Goal: Task Accomplishment & Management: Manage account settings

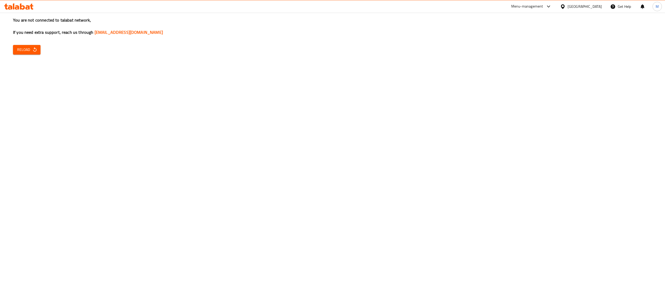
click at [36, 50] on icon "button" at bounding box center [34, 49] width 5 height 5
click at [17, 51] on span "Reload" at bounding box center [26, 49] width 19 height 6
click at [29, 50] on span "Reload" at bounding box center [26, 49] width 19 height 6
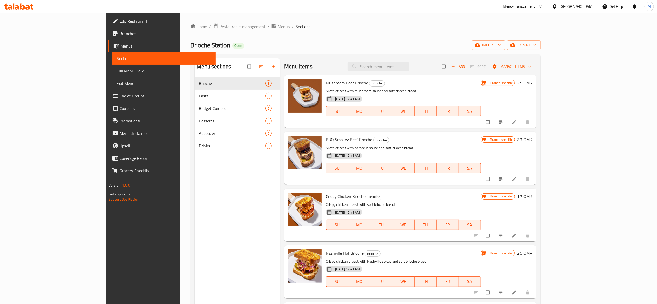
click at [517, 178] on icon at bounding box center [513, 178] width 5 height 5
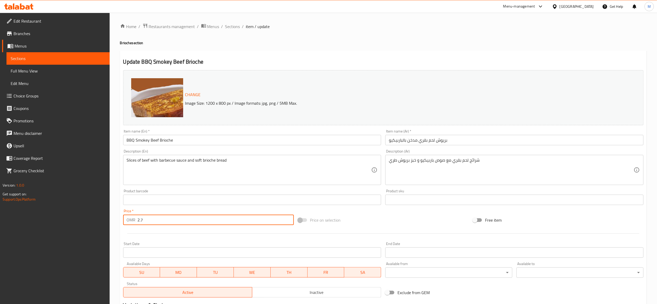
click at [159, 221] on input "2.7" at bounding box center [216, 219] width 156 height 10
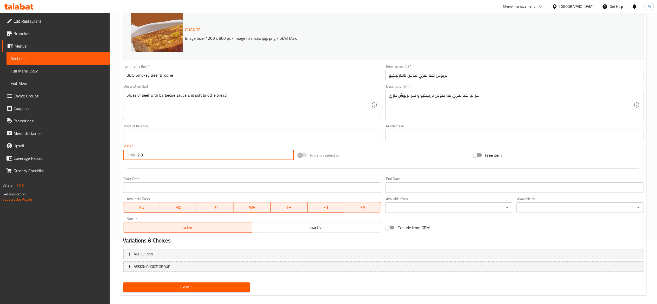
scroll to position [70, 0]
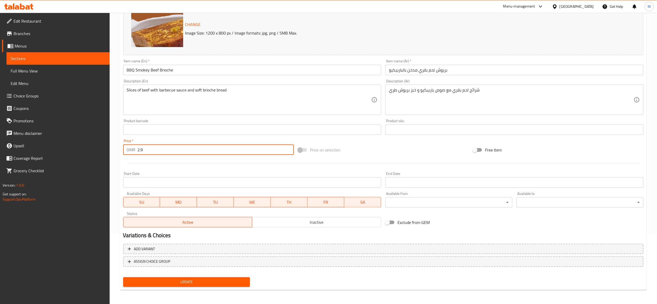
click at [214, 281] on span "Update" at bounding box center [186, 282] width 119 height 6
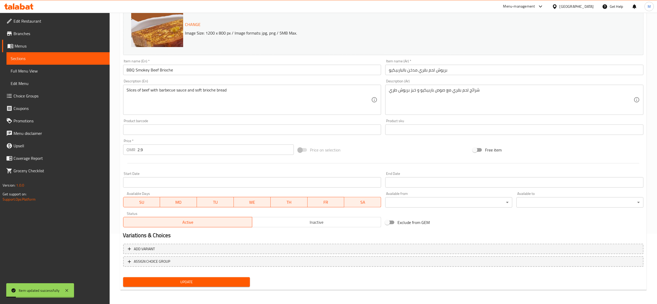
click at [171, 148] on input "2.9" at bounding box center [216, 149] width 156 height 10
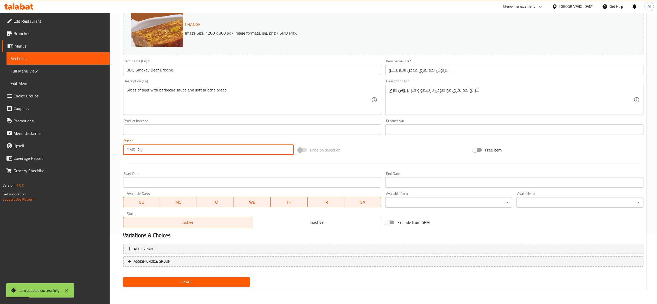
type input "2.7"
click at [225, 284] on span "Update" at bounding box center [186, 282] width 119 height 6
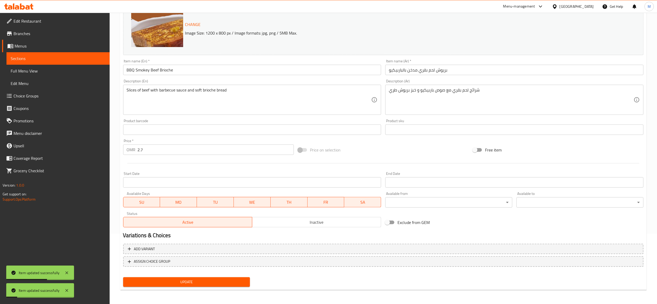
drag, startPoint x: 58, startPoint y: 58, endPoint x: 109, endPoint y: 63, distance: 50.9
click at [58, 58] on span "Sections" at bounding box center [58, 58] width 95 height 6
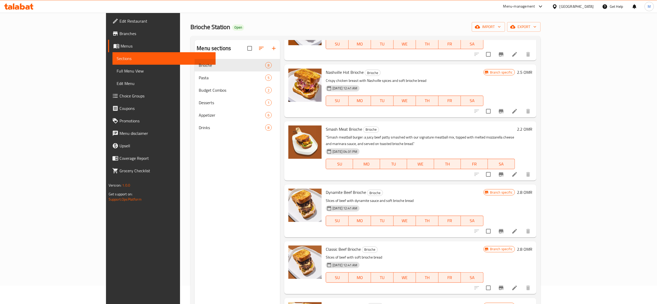
scroll to position [70, 0]
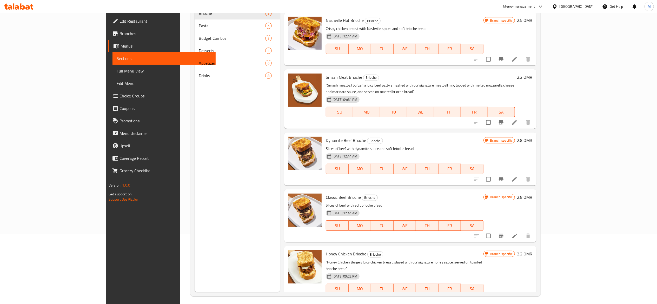
click at [518, 119] on icon at bounding box center [514, 122] width 6 height 6
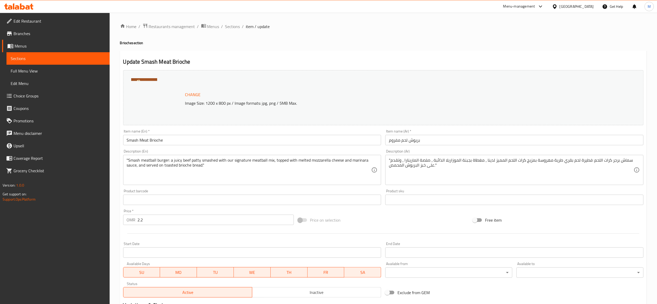
click at [169, 221] on input "2.2" at bounding box center [216, 219] width 156 height 10
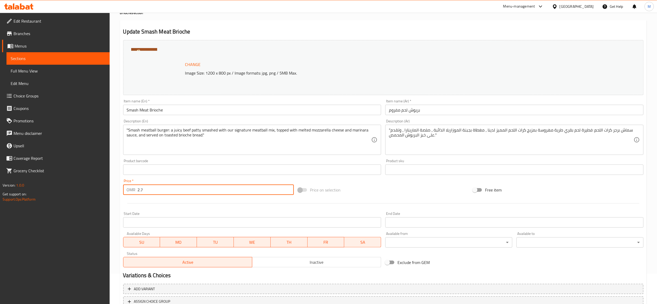
scroll to position [70, 0]
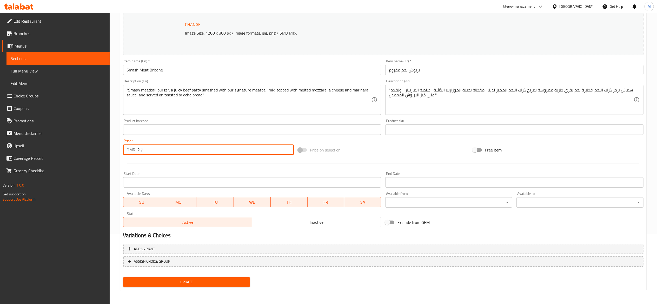
type input "2.7"
click at [215, 281] on span "Update" at bounding box center [186, 282] width 119 height 6
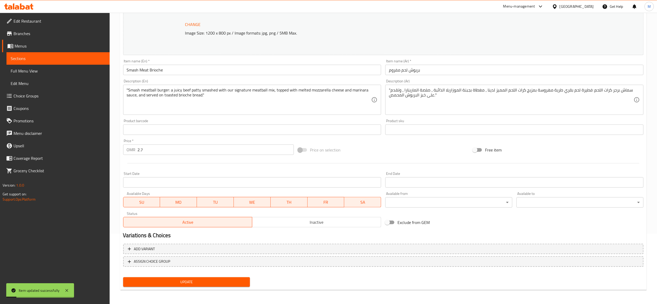
click at [42, 54] on link "Sections" at bounding box center [57, 58] width 103 height 12
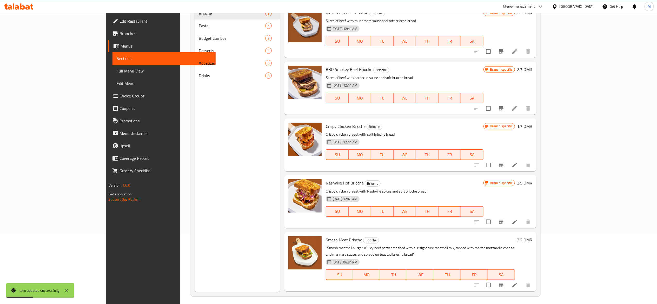
click at [522, 167] on li at bounding box center [514, 164] width 15 height 9
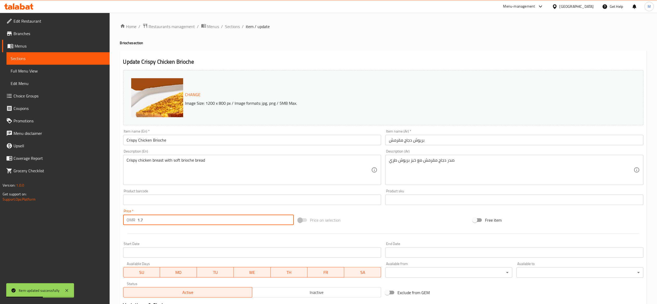
click at [197, 219] on input "1.7" at bounding box center [216, 219] width 156 height 10
type input "1"
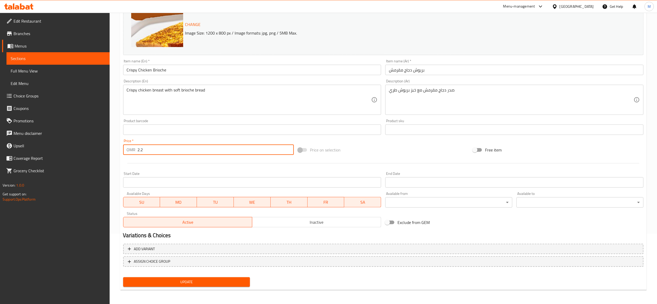
type input "2.2"
click at [214, 276] on div "Update" at bounding box center [186, 282] width 131 height 14
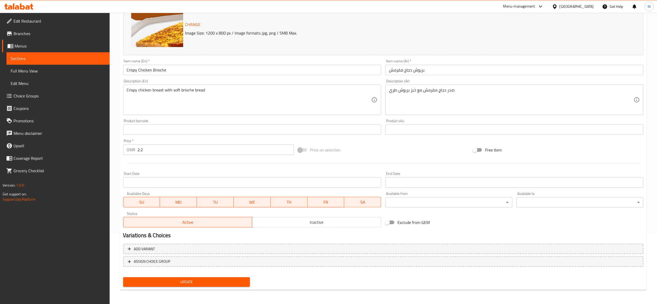
click at [214, 281] on span "Update" at bounding box center [186, 282] width 119 height 6
click at [71, 53] on link "Sections" at bounding box center [57, 58] width 103 height 12
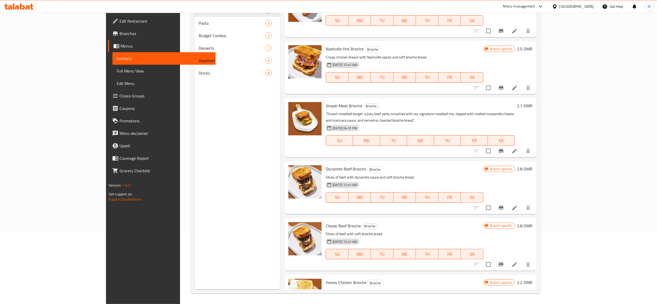
scroll to position [163, 0]
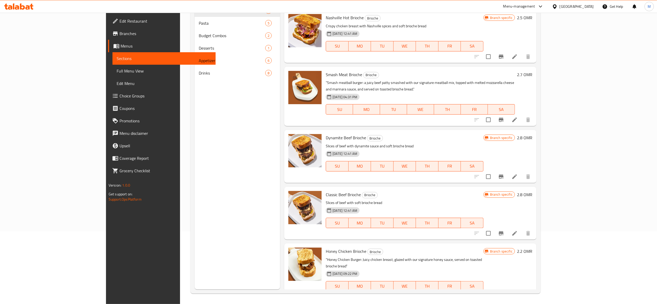
click at [522, 292] on li at bounding box center [514, 296] width 15 height 9
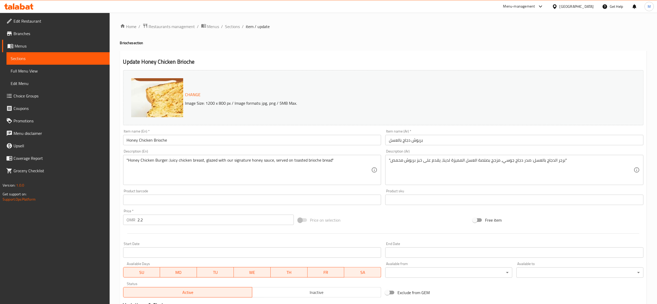
click at [199, 222] on input "2.2" at bounding box center [216, 219] width 156 height 10
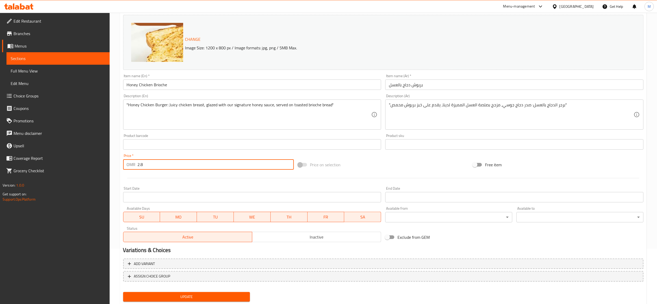
scroll to position [70, 0]
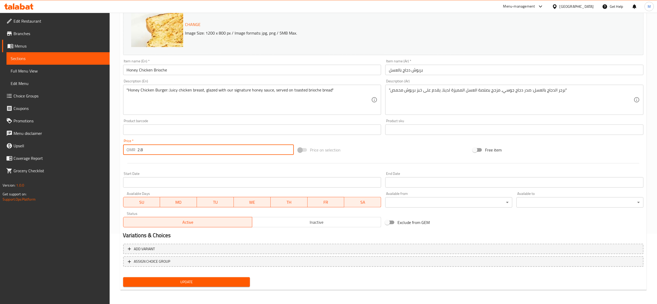
type input "2.8"
click at [186, 287] on div "Update" at bounding box center [186, 282] width 131 height 14
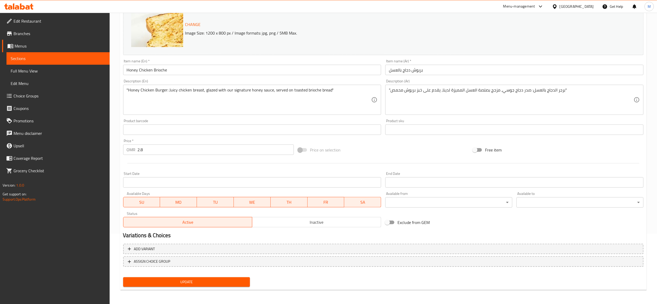
click at [186, 283] on span "Update" at bounding box center [186, 282] width 119 height 6
click at [80, 63] on link "Sections" at bounding box center [57, 58] width 103 height 12
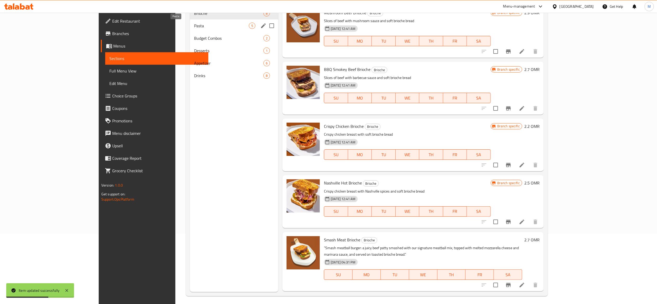
click at [194, 27] on span "Pasta" at bounding box center [221, 26] width 55 height 6
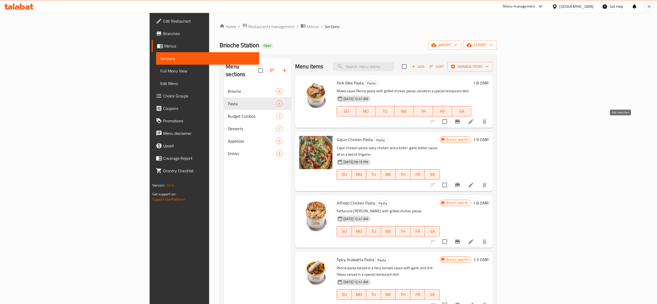
click at [473, 123] on icon at bounding box center [470, 121] width 5 height 5
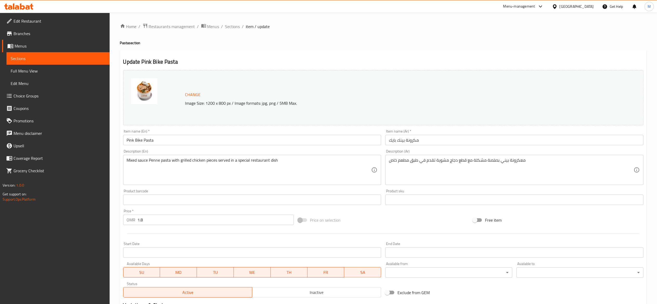
click at [192, 224] on input "1.8" at bounding box center [216, 219] width 156 height 10
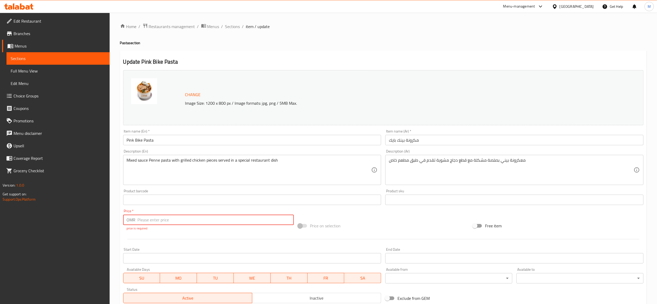
drag, startPoint x: 105, startPoint y: 30, endPoint x: 170, endPoint y: 221, distance: 201.9
click at [170, 221] on input "number" at bounding box center [216, 219] width 156 height 10
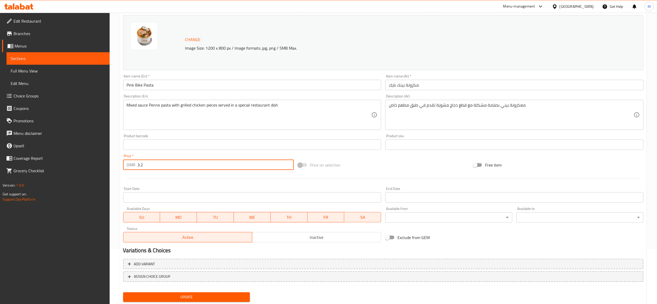
scroll to position [70, 0]
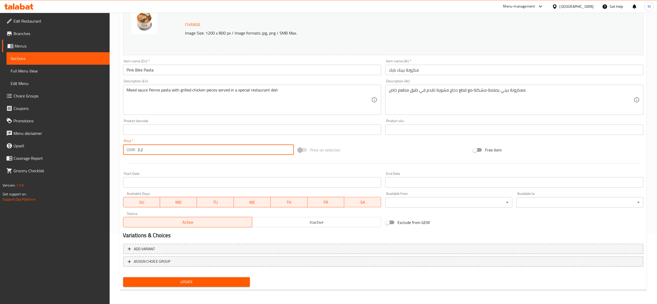
type input "3.2"
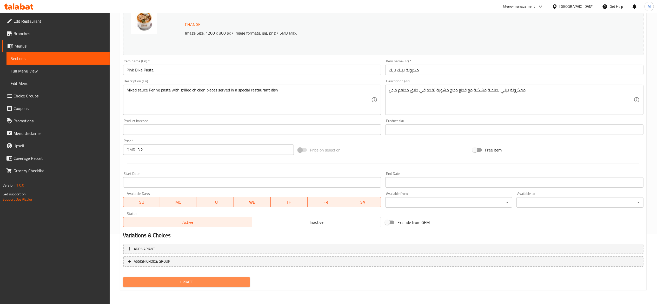
click at [205, 284] on span "Update" at bounding box center [186, 282] width 119 height 6
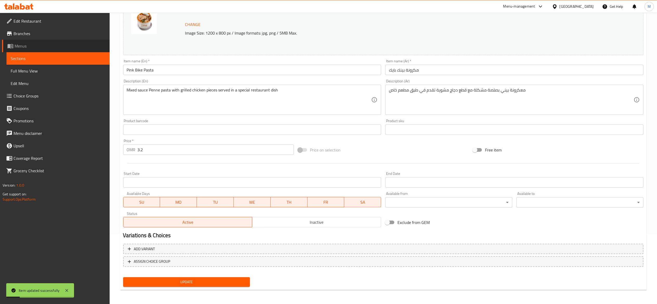
click at [100, 50] on link "Menus" at bounding box center [56, 46] width 108 height 12
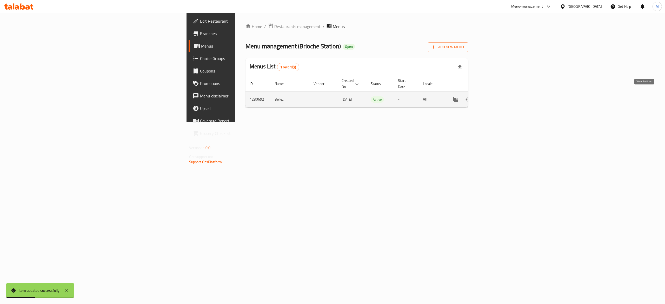
click at [499, 96] on link "enhanced table" at bounding box center [493, 99] width 12 height 12
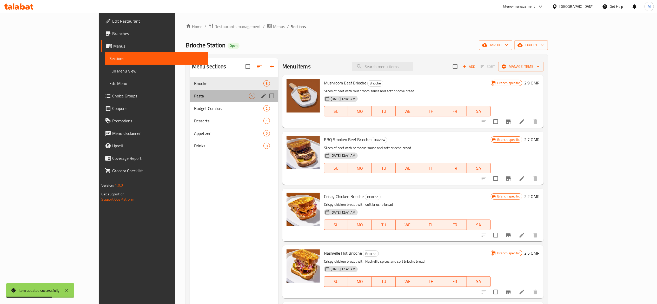
click at [190, 101] on div "Pasta 5" at bounding box center [234, 96] width 89 height 12
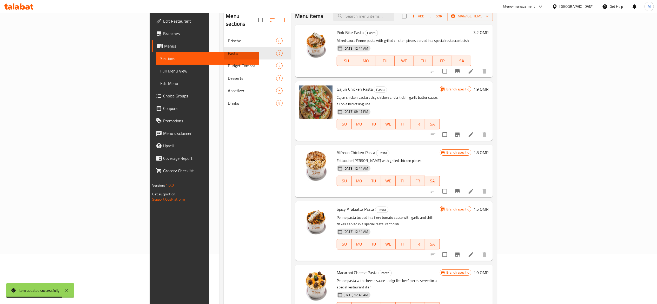
scroll to position [52, 0]
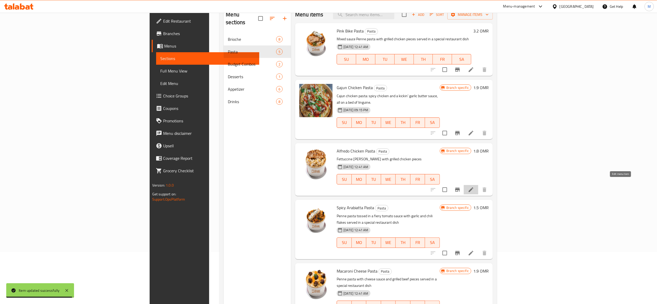
click at [474, 186] on icon at bounding box center [471, 189] width 6 height 6
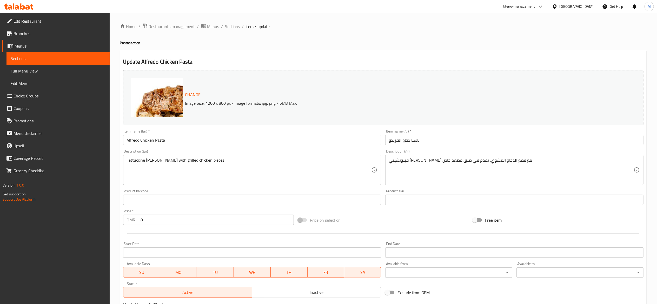
click at [170, 219] on input "1.8" at bounding box center [216, 219] width 156 height 10
type input "1"
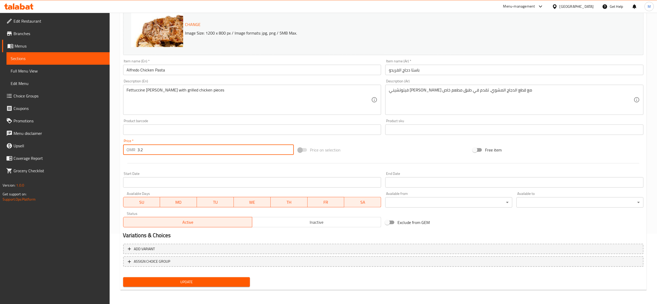
type input "3.2"
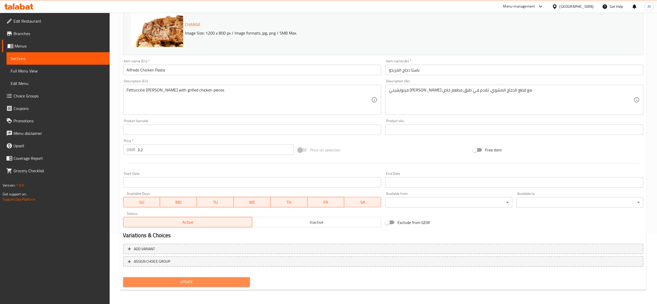
click at [209, 279] on span "Update" at bounding box center [186, 282] width 119 height 6
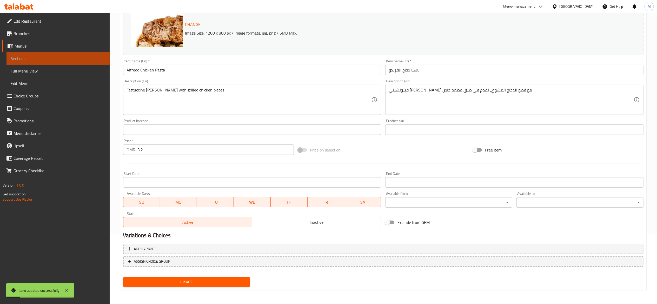
click at [88, 63] on link "Sections" at bounding box center [57, 58] width 103 height 12
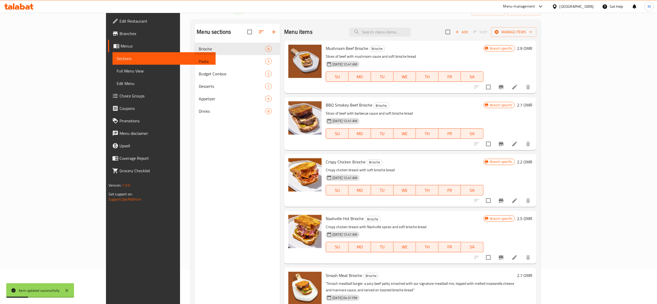
scroll to position [18, 0]
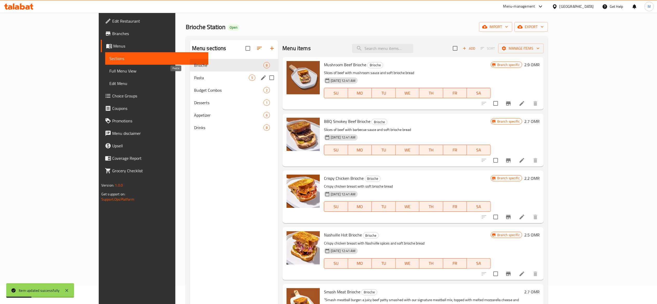
click at [194, 77] on span "Pasta" at bounding box center [221, 78] width 55 height 6
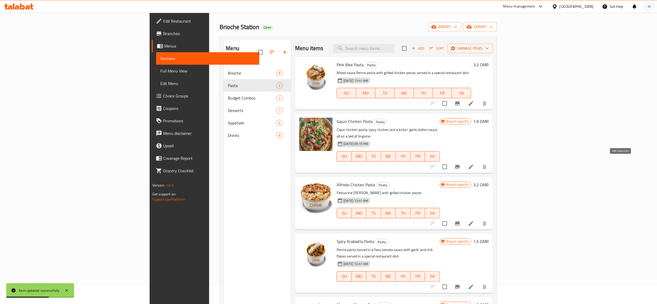
click at [474, 164] on icon at bounding box center [471, 167] width 6 height 6
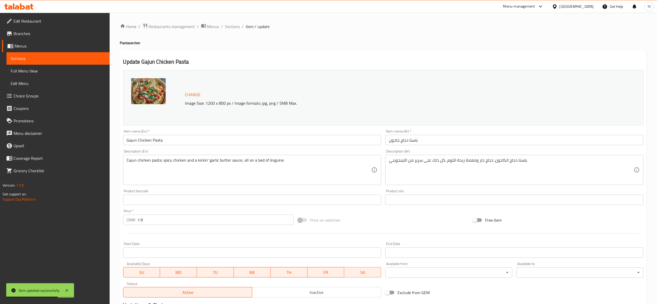
click at [188, 222] on input "1.9" at bounding box center [216, 219] width 156 height 10
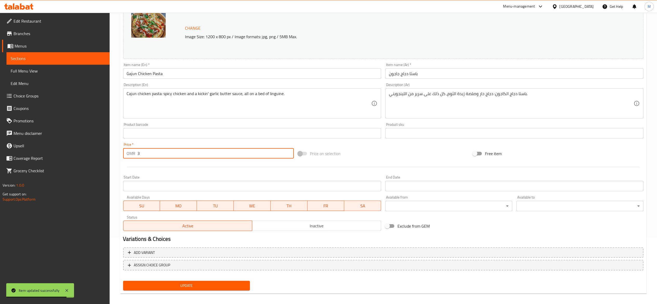
scroll to position [70, 0]
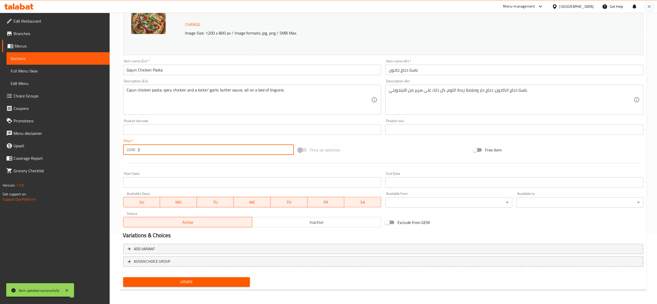
type input "3"
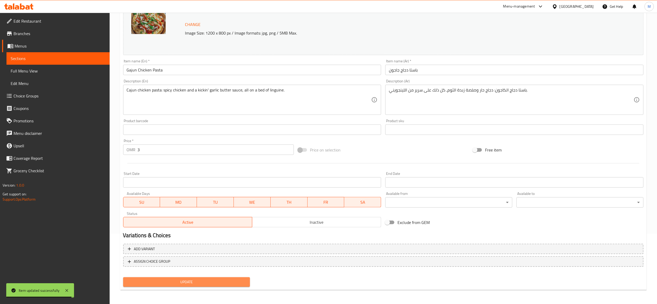
click at [195, 278] on button "Update" at bounding box center [186, 282] width 127 height 10
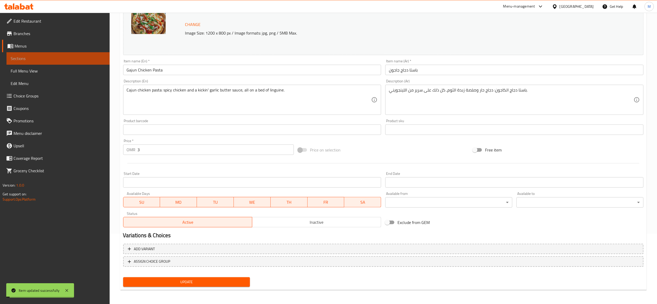
drag, startPoint x: 62, startPoint y: 58, endPoint x: 65, endPoint y: 58, distance: 2.9
click at [62, 58] on span "Sections" at bounding box center [58, 58] width 95 height 6
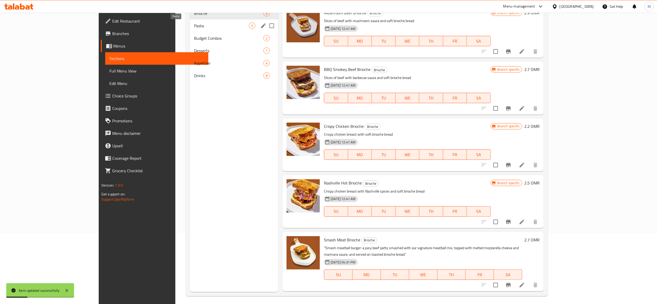
click at [203, 25] on span "Pasta" at bounding box center [221, 26] width 55 height 6
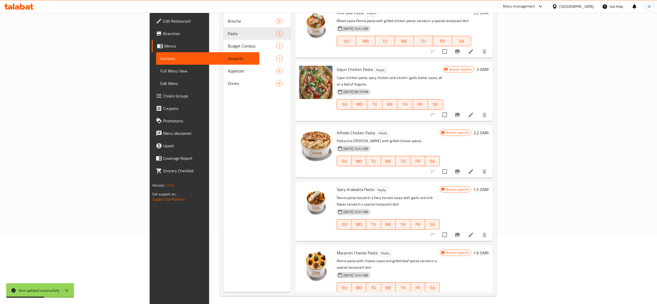
click at [474, 232] on icon at bounding box center [471, 235] width 6 height 6
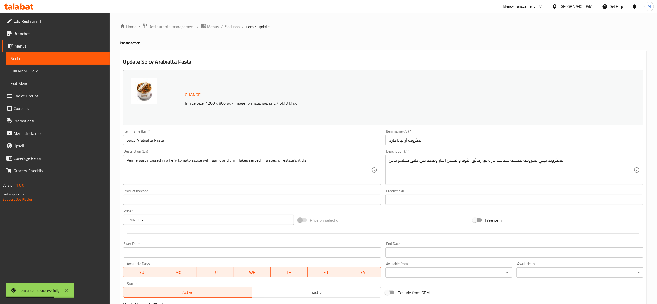
click at [180, 216] on input "1.5" at bounding box center [216, 219] width 156 height 10
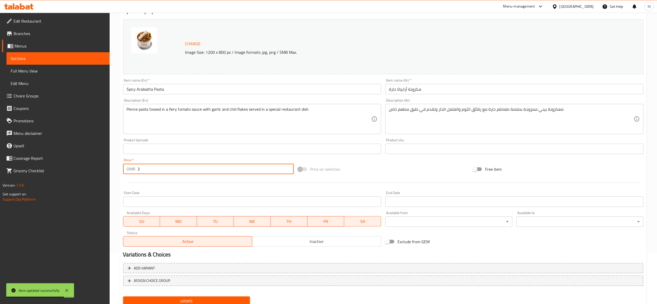
scroll to position [70, 0]
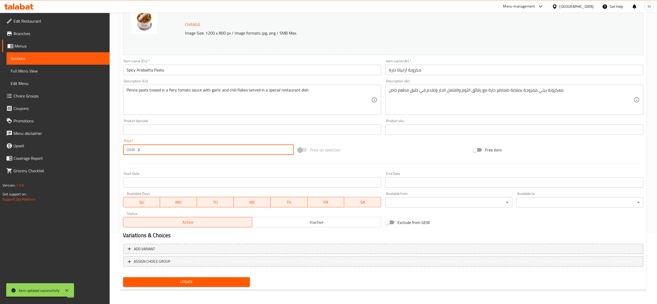
type input "3"
click at [196, 279] on span "Update" at bounding box center [186, 282] width 119 height 6
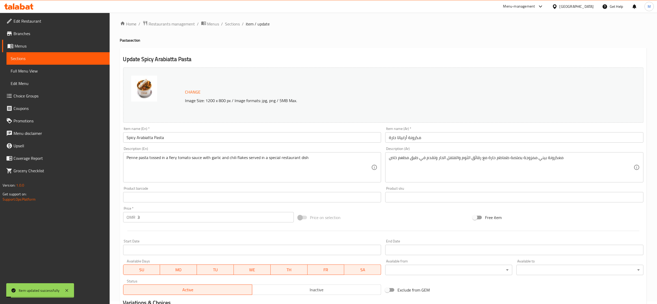
scroll to position [0, 0]
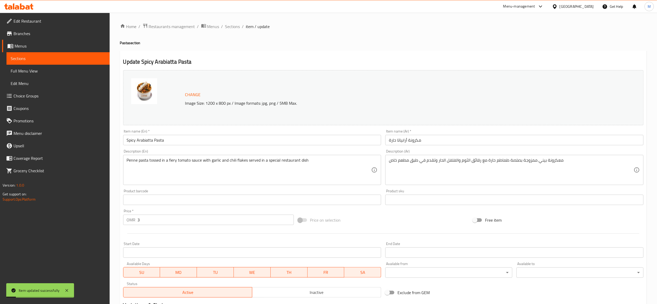
click at [248, 29] on span "item / update" at bounding box center [258, 26] width 24 height 6
click at [233, 25] on span "Sections" at bounding box center [232, 26] width 15 height 6
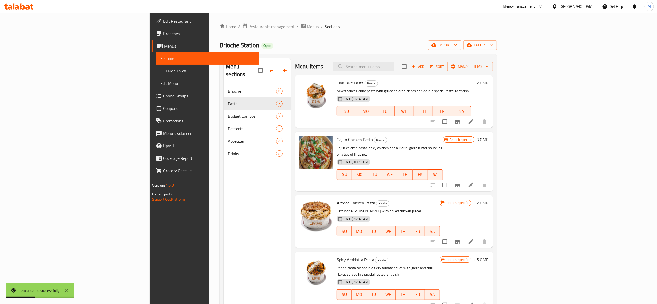
scroll to position [73, 0]
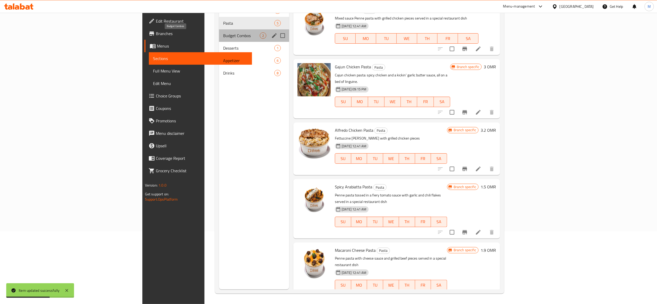
click at [223, 36] on span "Budget Combos" at bounding box center [241, 35] width 37 height 6
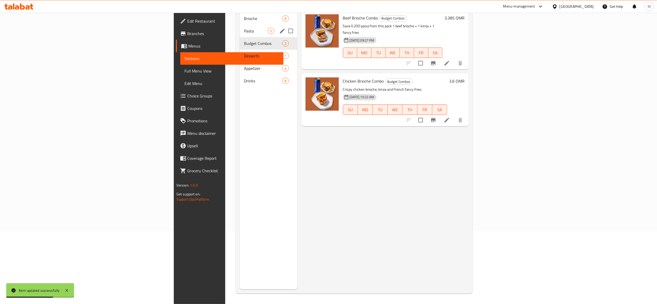
click at [240, 25] on div "Pasta 5" at bounding box center [268, 31] width 57 height 12
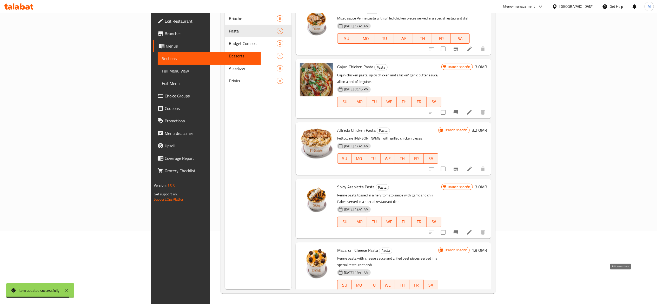
click at [472, 292] on icon at bounding box center [469, 295] width 6 height 6
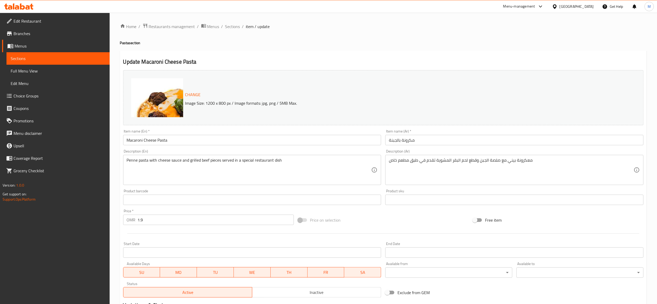
click at [189, 215] on input "1.9" at bounding box center [216, 219] width 156 height 10
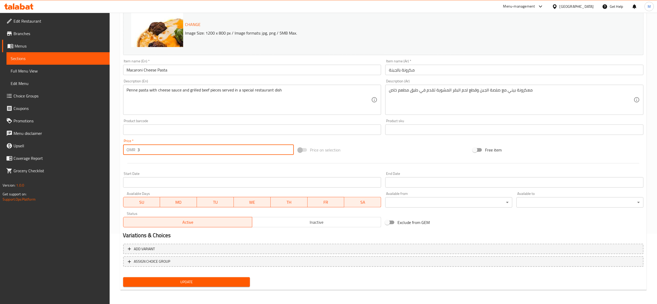
type input "3"
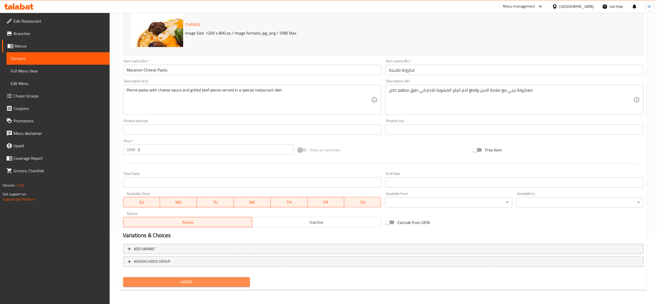
click at [199, 285] on button "Update" at bounding box center [186, 282] width 127 height 10
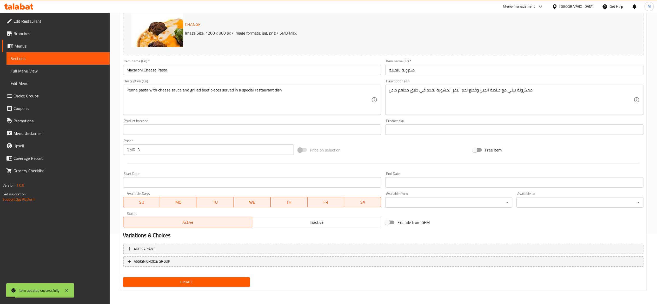
click at [37, 57] on span "Sections" at bounding box center [58, 58] width 95 height 6
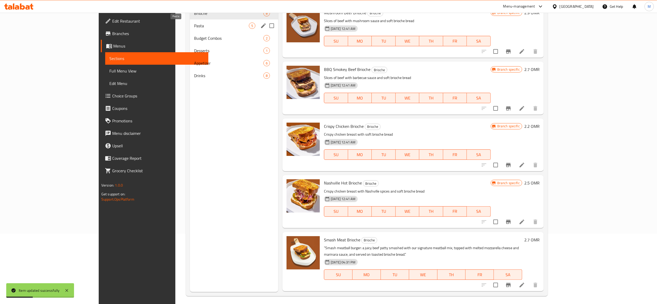
click at [194, 25] on span "Pasta" at bounding box center [221, 26] width 55 height 6
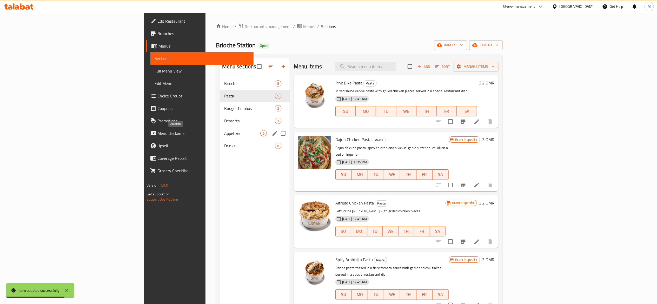
click at [224, 133] on span "Appetizer" at bounding box center [242, 133] width 36 height 6
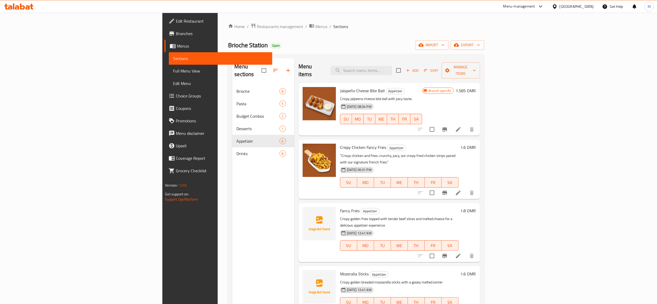
click at [465, 188] on li at bounding box center [458, 192] width 15 height 9
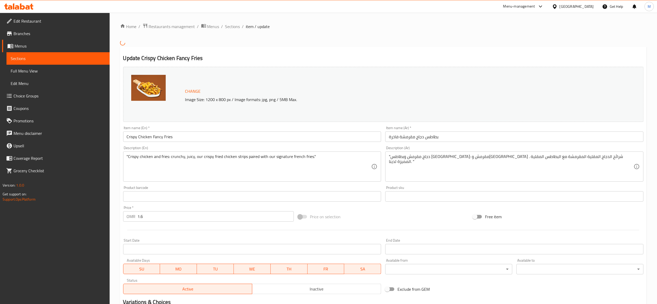
click at [176, 222] on div "Price   * OMR 1.6 Price *" at bounding box center [208, 214] width 175 height 20
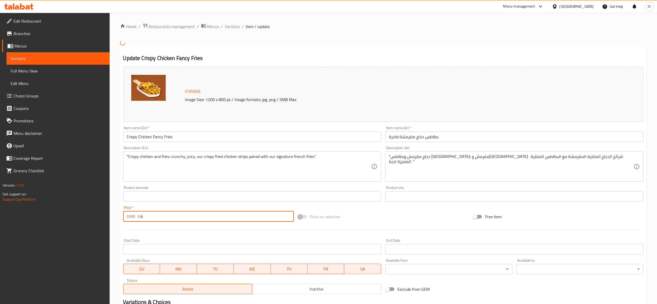
drag, startPoint x: 175, startPoint y: 220, endPoint x: 177, endPoint y: 215, distance: 5.4
click at [176, 220] on input "1.6" at bounding box center [216, 216] width 156 height 10
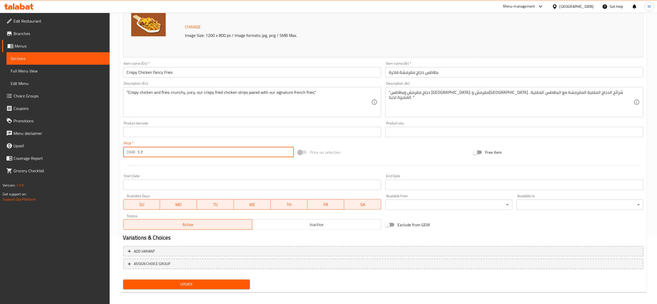
scroll to position [70, 0]
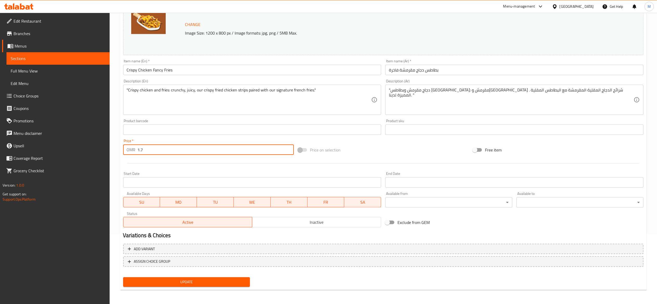
type input "1.7"
click at [180, 285] on button "Update" at bounding box center [186, 282] width 127 height 10
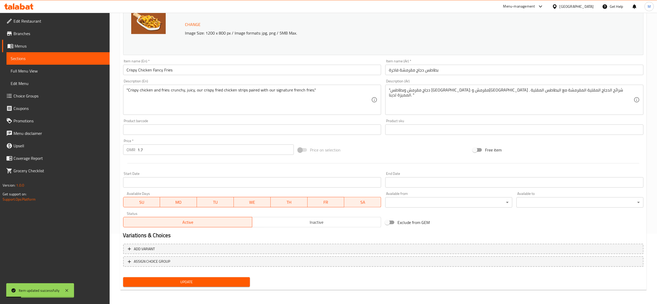
scroll to position [0, 0]
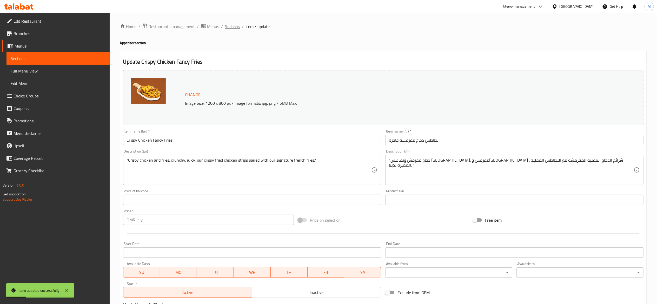
click at [233, 28] on span "Sections" at bounding box center [232, 26] width 15 height 6
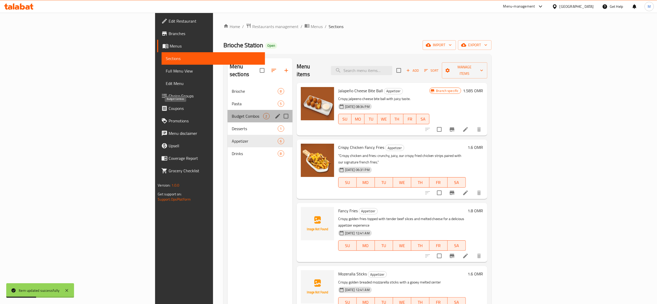
click at [232, 113] on span "Budget Combos" at bounding box center [247, 116] width 31 height 6
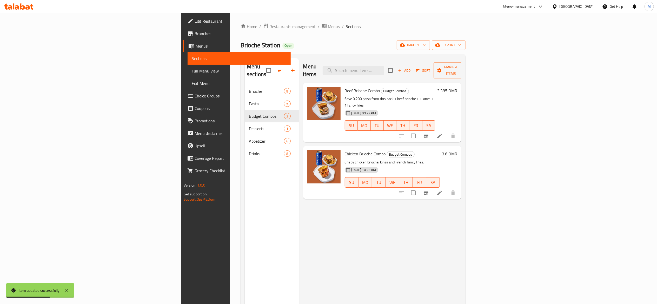
click at [443, 133] on icon at bounding box center [439, 136] width 6 height 6
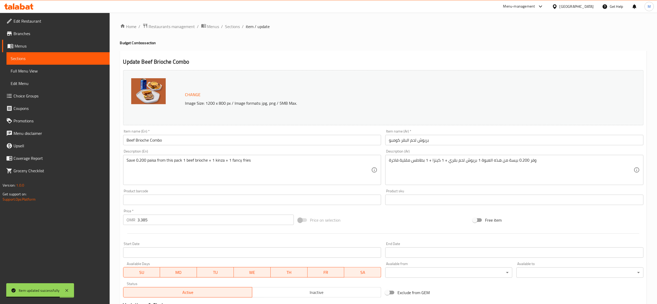
click at [174, 223] on input "3.385" at bounding box center [216, 219] width 156 height 10
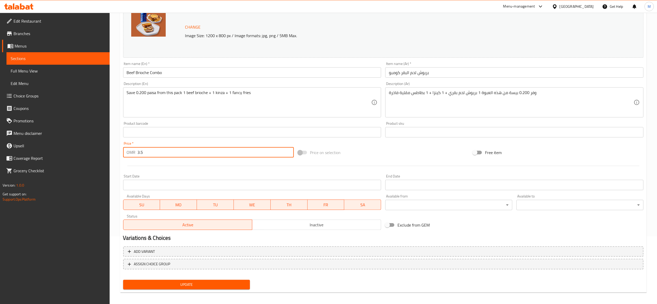
scroll to position [70, 0]
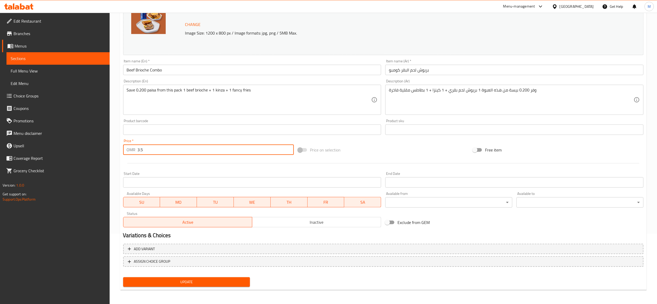
type input "3.5"
click at [179, 285] on button "Update" at bounding box center [186, 282] width 127 height 10
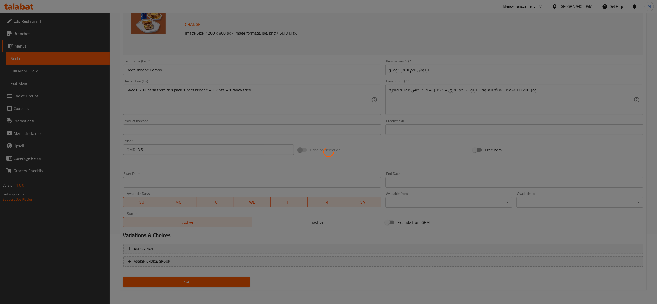
click at [76, 60] on div at bounding box center [328, 152] width 657 height 304
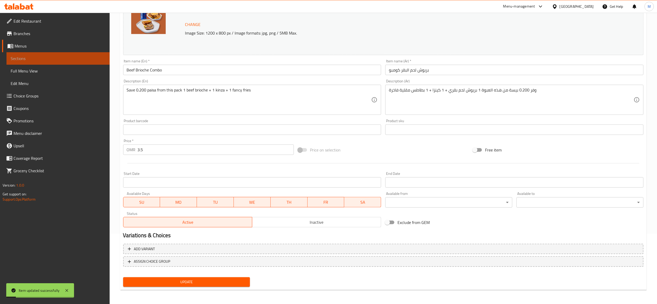
click at [76, 58] on span "Sections" at bounding box center [58, 58] width 95 height 6
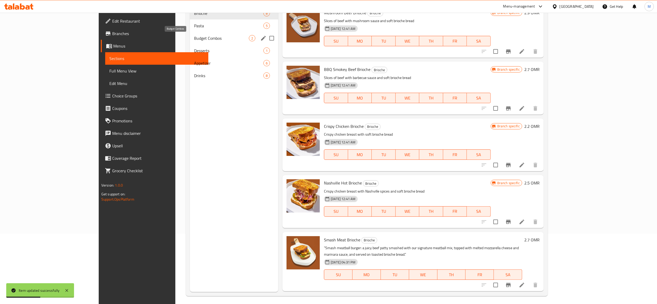
click at [194, 36] on span "Budget Combos" at bounding box center [221, 38] width 55 height 6
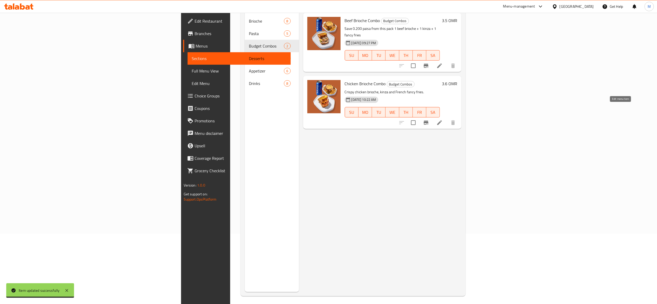
click at [443, 119] on icon at bounding box center [439, 122] width 6 height 6
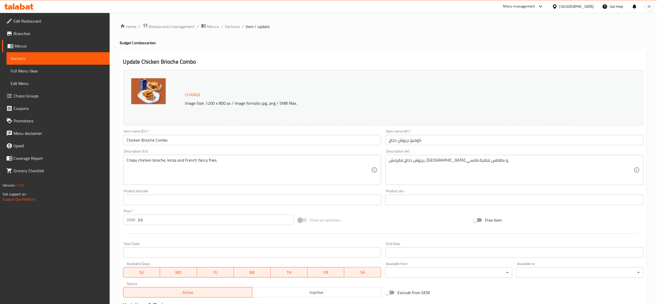
click at [167, 218] on input "3.6" at bounding box center [216, 219] width 156 height 10
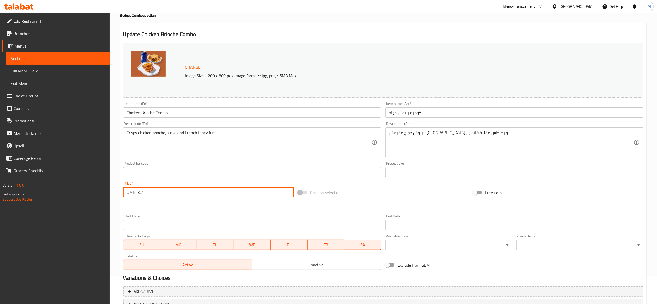
scroll to position [70, 0]
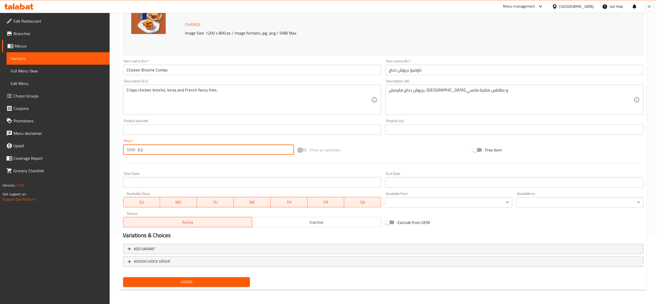
type input "3.2"
click at [181, 282] on span "Update" at bounding box center [186, 282] width 119 height 6
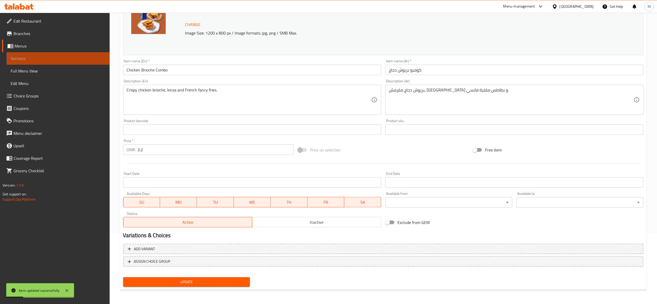
click at [65, 58] on span "Sections" at bounding box center [58, 58] width 95 height 6
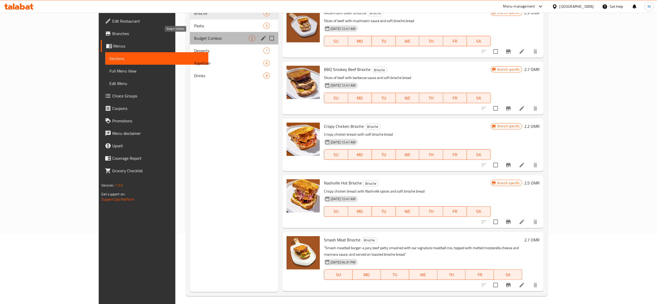
click at [194, 40] on span "Budget Combos" at bounding box center [221, 38] width 55 height 6
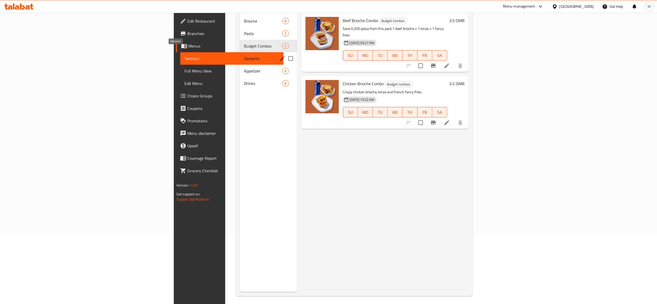
click at [244, 55] on span "Desserts" at bounding box center [256, 58] width 24 height 6
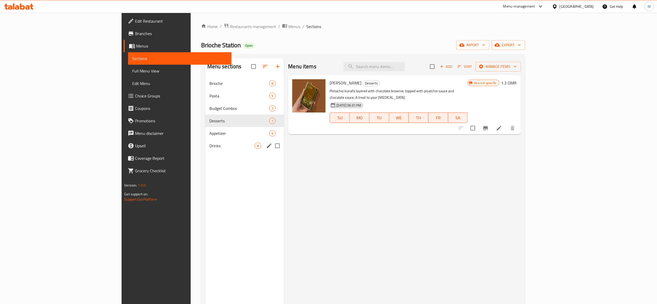
click at [209, 145] on span "Drinks" at bounding box center [231, 146] width 45 height 6
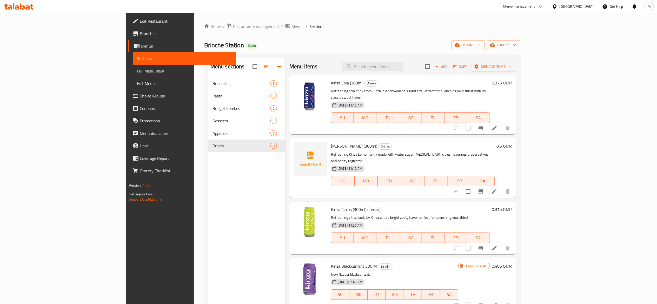
click at [497, 125] on icon at bounding box center [494, 128] width 6 height 6
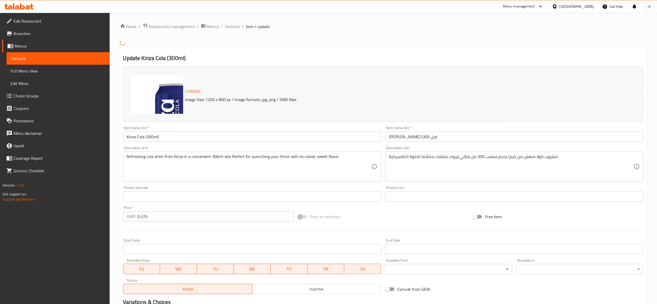
click at [179, 216] on input "0.375" at bounding box center [216, 216] width 156 height 10
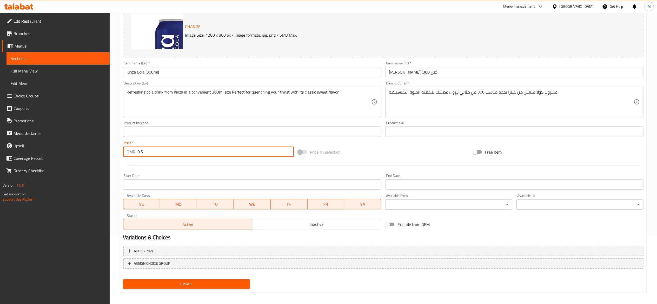
scroll to position [70, 0]
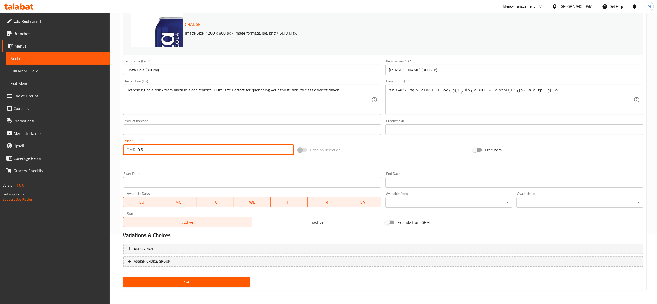
type input "0.5"
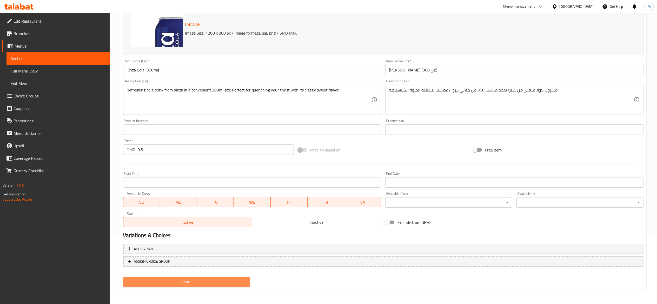
click at [199, 281] on span "Update" at bounding box center [186, 282] width 119 height 6
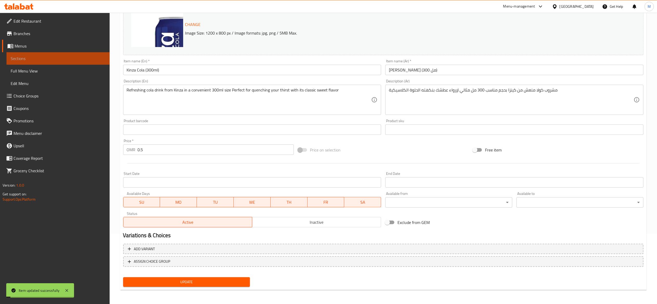
click at [42, 58] on span "Sections" at bounding box center [58, 58] width 95 height 6
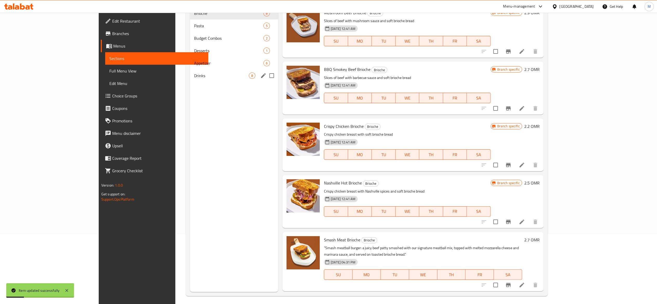
click at [194, 78] on span "Drinks" at bounding box center [221, 75] width 55 height 6
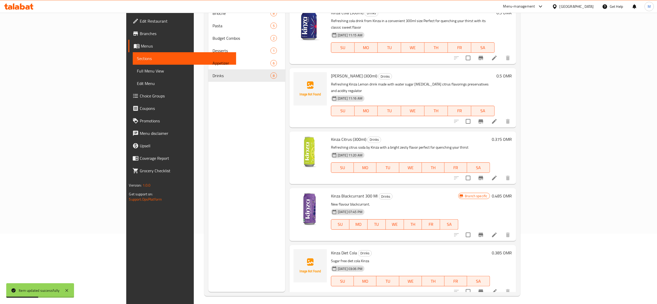
click at [501, 173] on li at bounding box center [494, 177] width 15 height 9
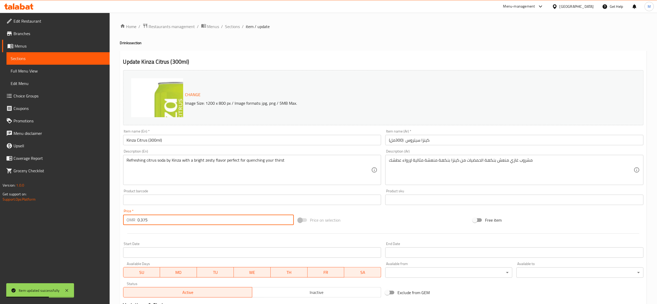
click at [202, 221] on input "0.375" at bounding box center [216, 219] width 156 height 10
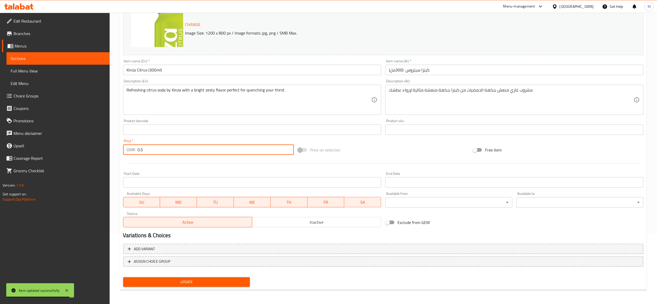
type input "0.5"
click at [211, 277] on button "Update" at bounding box center [186, 282] width 127 height 10
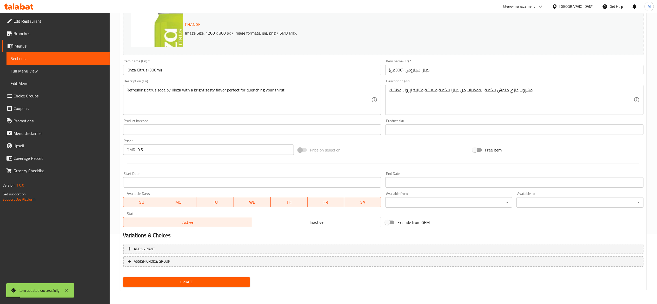
click at [88, 60] on span "Sections" at bounding box center [58, 58] width 95 height 6
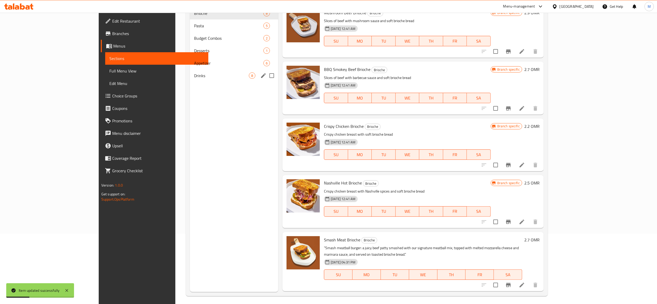
click at [194, 76] on span "Drinks" at bounding box center [221, 75] width 55 height 6
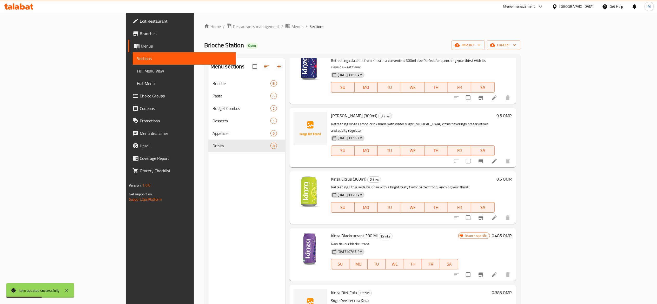
scroll to position [52, 0]
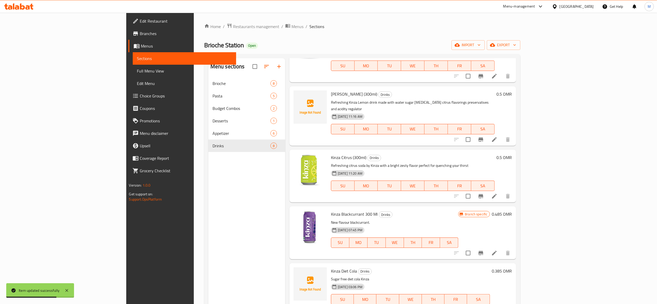
click at [501, 248] on li at bounding box center [494, 252] width 15 height 9
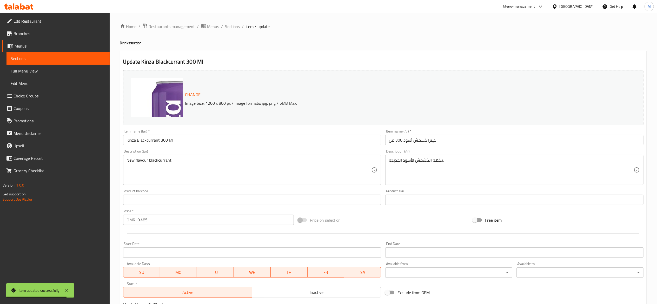
click at [182, 219] on input "0.485" at bounding box center [216, 219] width 156 height 10
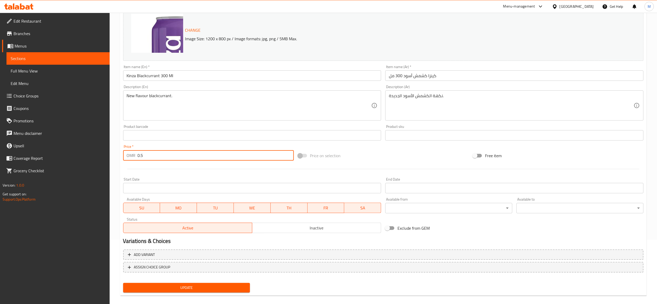
scroll to position [70, 0]
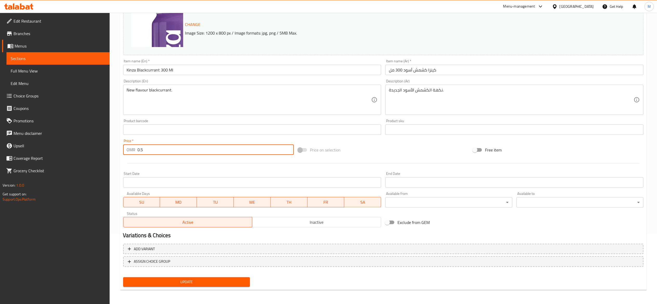
type input "0.5"
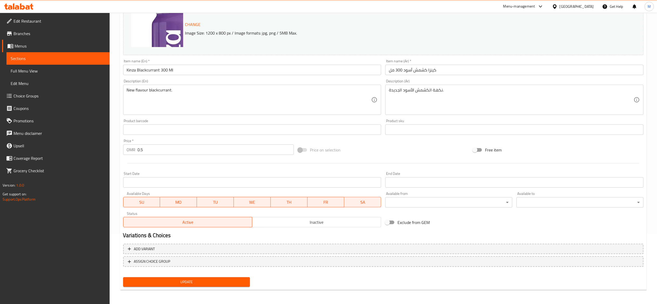
click at [184, 287] on div "Update" at bounding box center [186, 282] width 131 height 14
click at [182, 285] on button "Update" at bounding box center [186, 282] width 127 height 10
click at [51, 61] on span "Sections" at bounding box center [58, 58] width 95 height 6
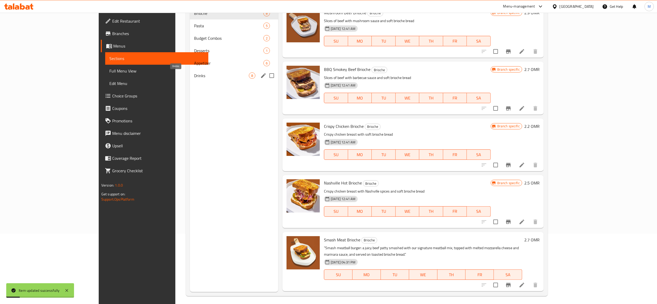
click at [194, 79] on span "Drinks" at bounding box center [221, 75] width 55 height 6
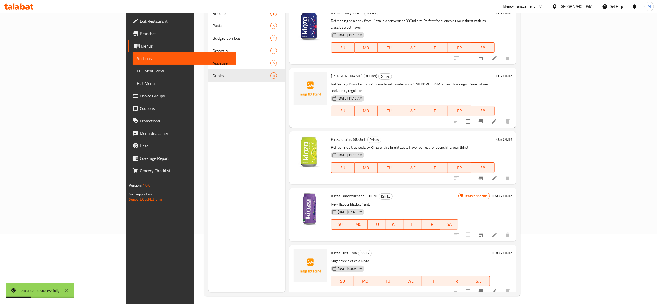
click at [501, 230] on li at bounding box center [494, 234] width 15 height 9
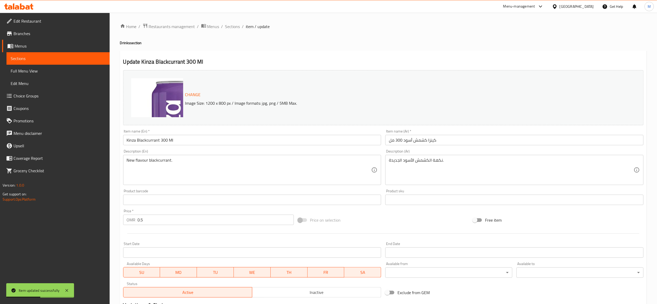
click at [180, 220] on input "0.5" at bounding box center [216, 219] width 156 height 10
click at [72, 59] on span "Sections" at bounding box center [58, 58] width 95 height 6
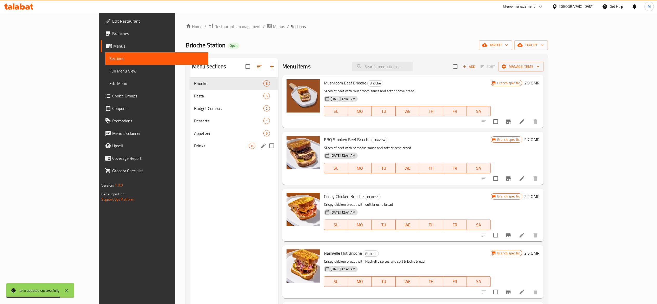
click at [190, 151] on div "Drinks 8" at bounding box center [234, 145] width 89 height 12
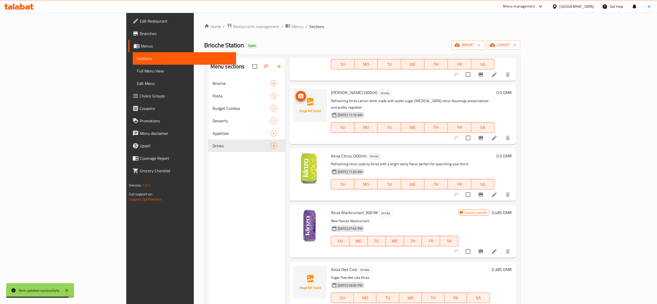
scroll to position [104, 0]
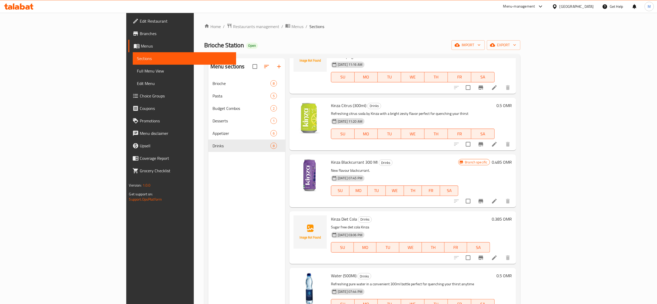
click at [501, 196] on li at bounding box center [494, 200] width 15 height 9
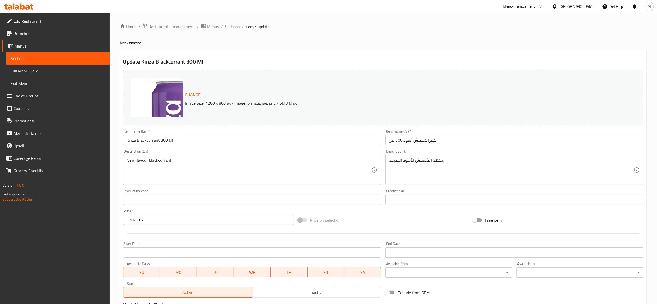
drag, startPoint x: 91, startPoint y: 59, endPoint x: 108, endPoint y: 73, distance: 21.4
click at [91, 59] on span "Sections" at bounding box center [58, 58] width 95 height 6
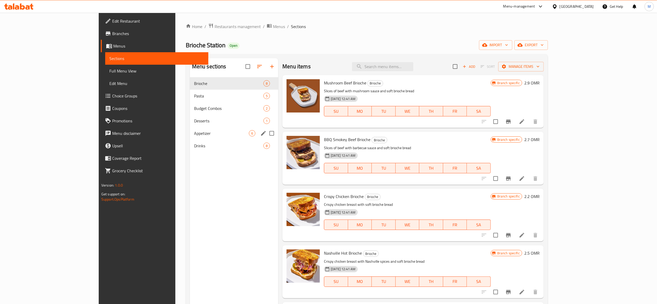
click at [190, 141] on div "Drinks 8" at bounding box center [234, 145] width 89 height 12
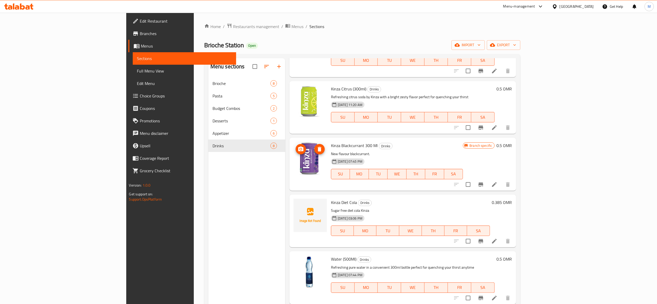
scroll to position [156, 0]
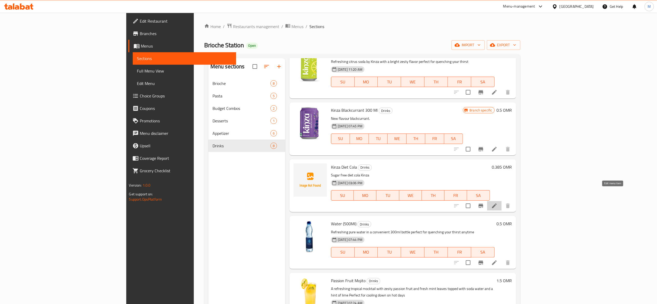
click at [497, 203] on icon at bounding box center [494, 206] width 6 height 6
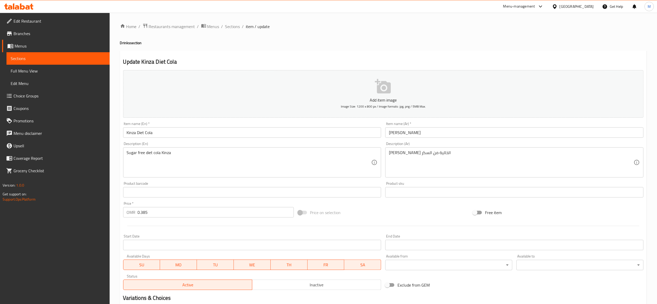
click at [162, 210] on input "0.385" at bounding box center [216, 212] width 156 height 10
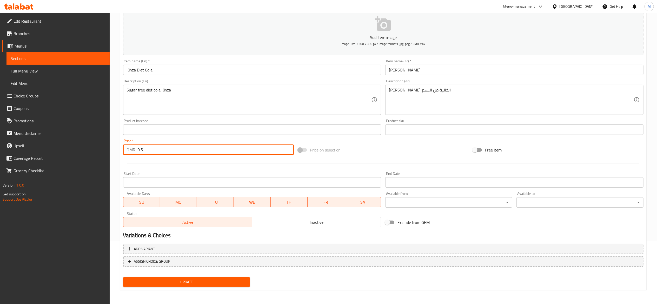
type input "0.5"
click at [193, 279] on span "Update" at bounding box center [186, 282] width 119 height 6
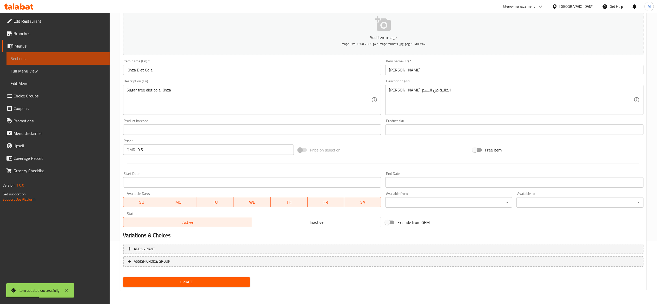
click at [54, 55] on link "Sections" at bounding box center [57, 58] width 103 height 12
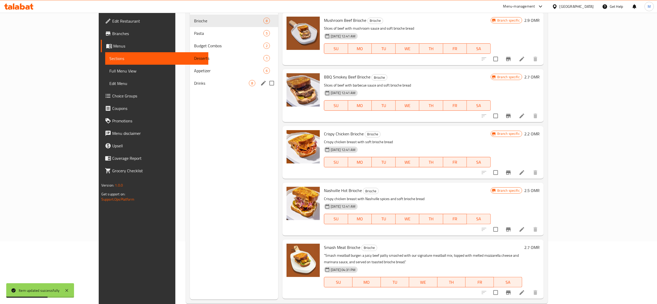
click at [190, 88] on div "Drinks 8" at bounding box center [234, 83] width 89 height 12
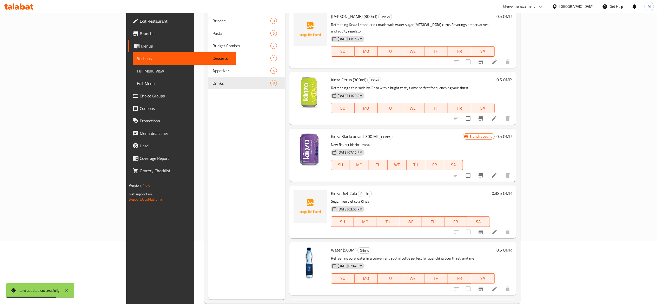
scroll to position [104, 0]
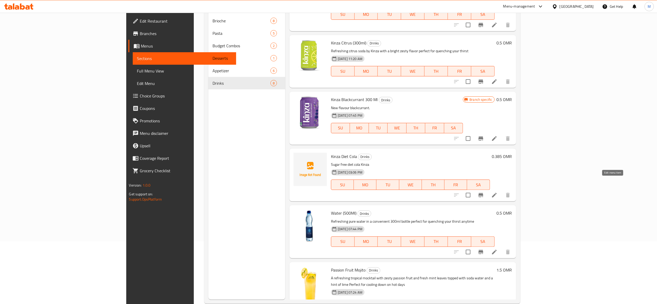
click at [497, 192] on icon at bounding box center [494, 195] width 6 height 6
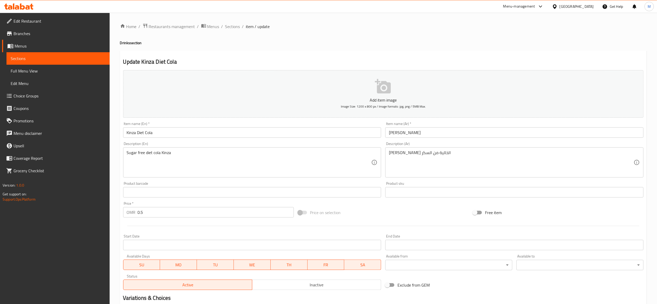
scroll to position [63, 0]
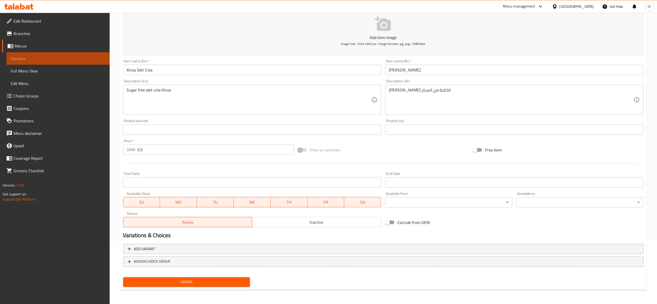
click at [75, 64] on link "Sections" at bounding box center [57, 58] width 103 height 12
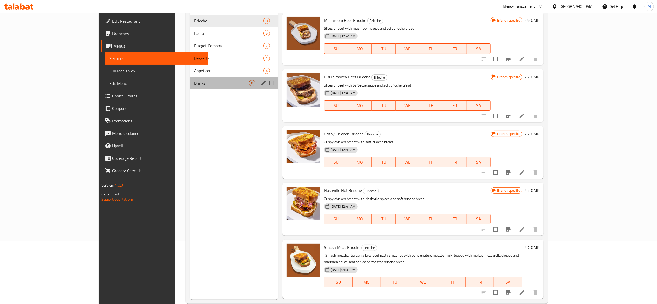
click at [190, 88] on div "Drinks 8" at bounding box center [234, 83] width 89 height 12
